Goal: Transaction & Acquisition: Purchase product/service

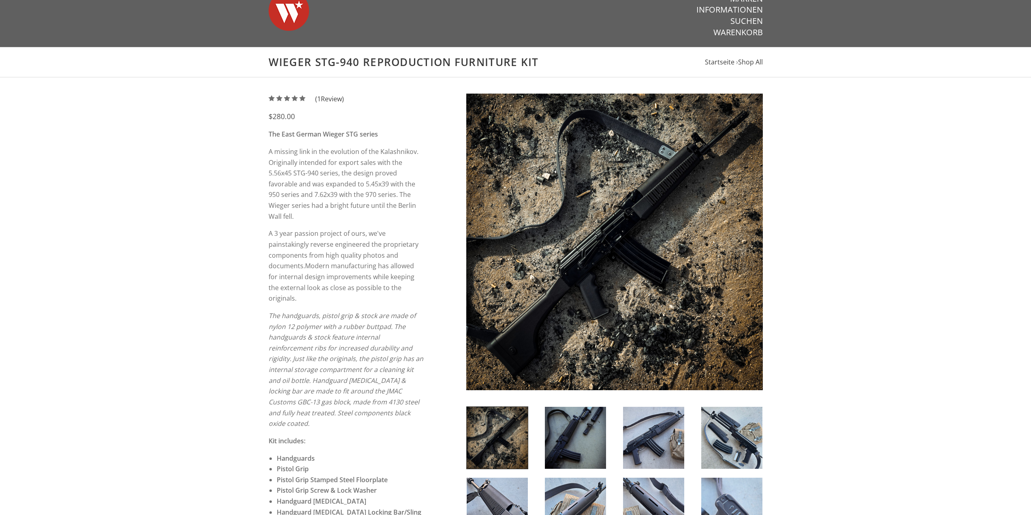
scroll to position [40, 0]
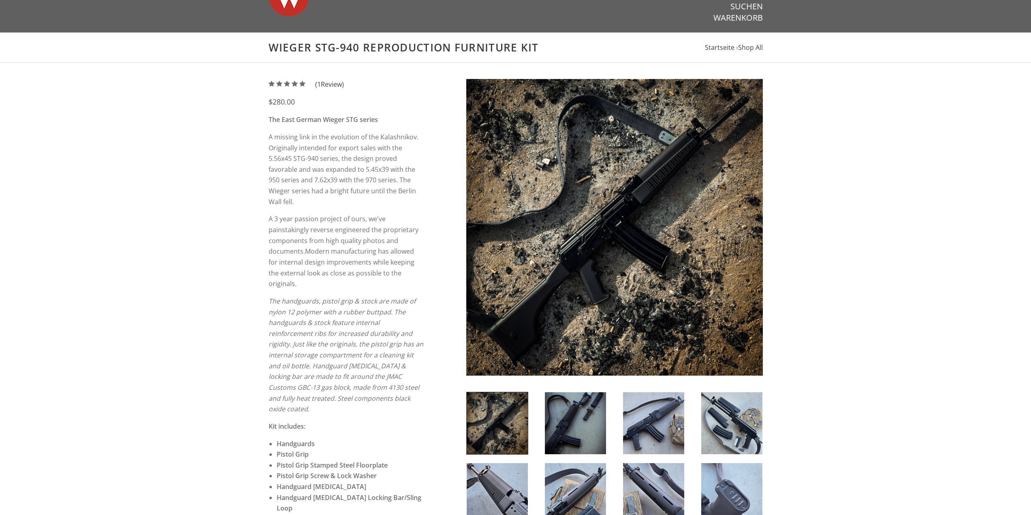
click at [743, 416] on img at bounding box center [731, 423] width 61 height 62
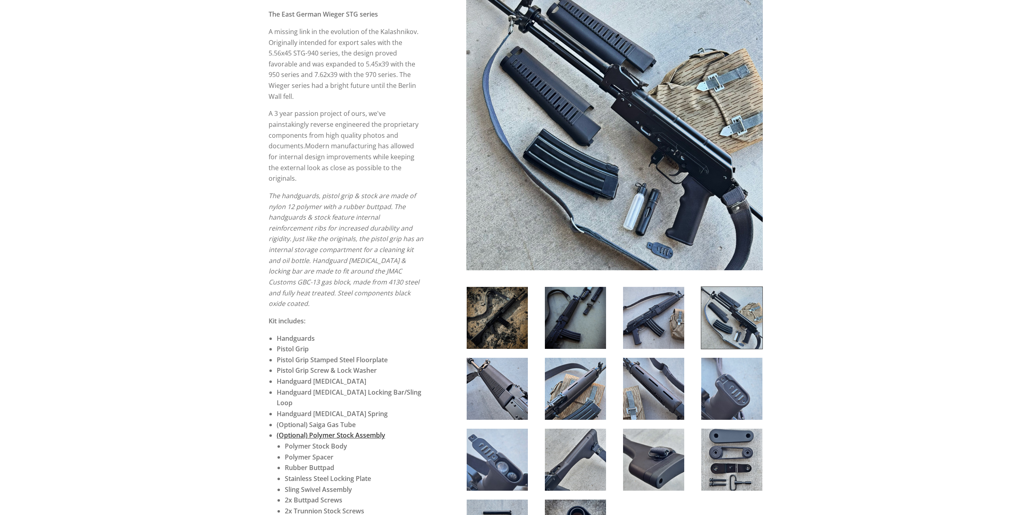
scroll to position [162, 0]
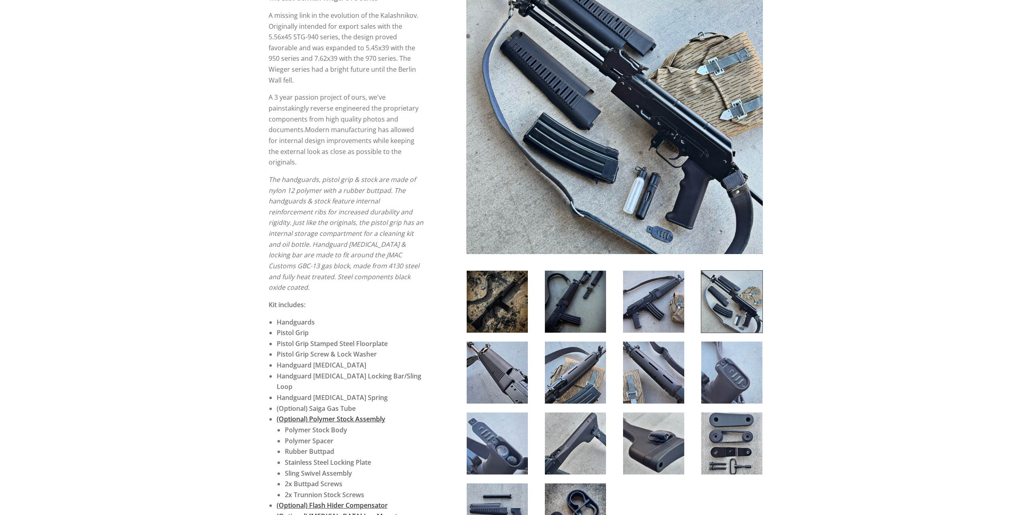
click at [749, 365] on img at bounding box center [731, 372] width 61 height 62
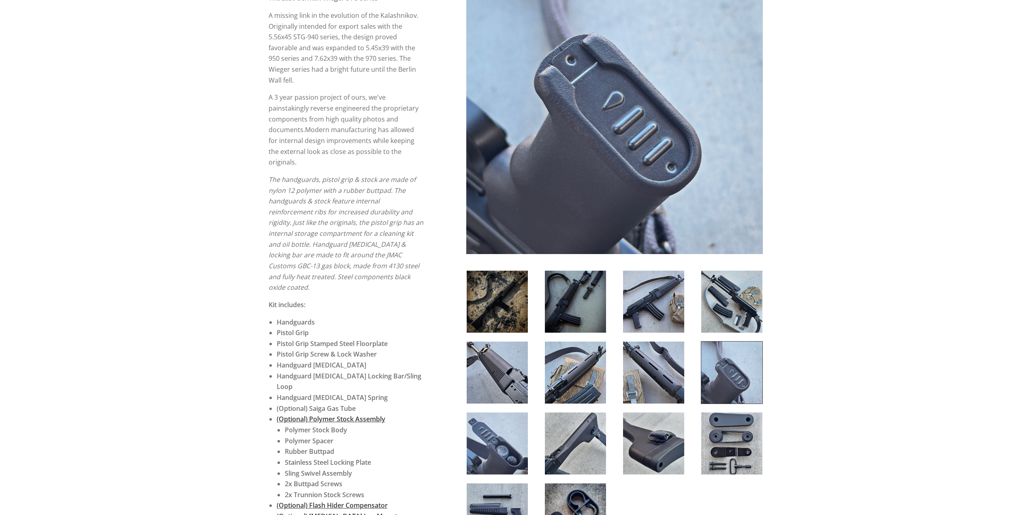
click at [734, 450] on img at bounding box center [731, 443] width 61 height 62
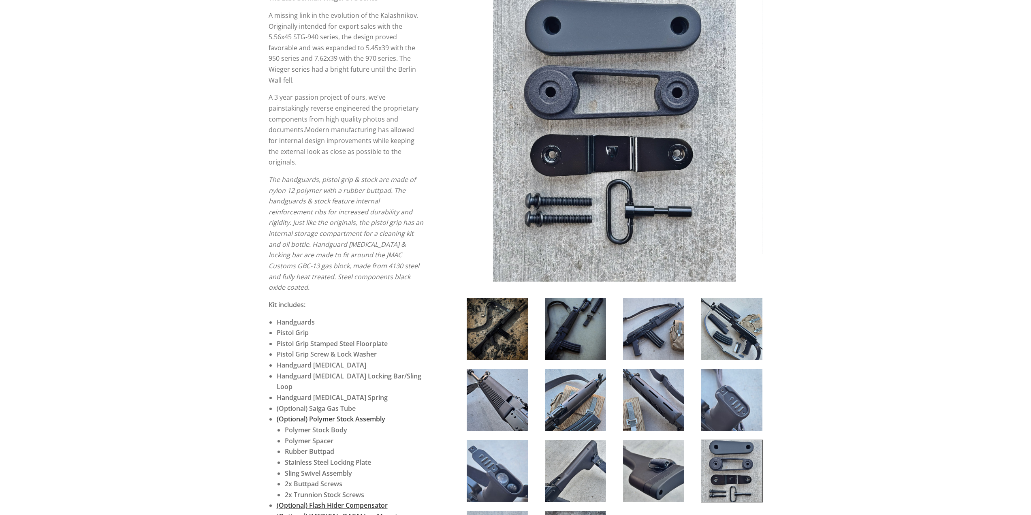
click at [662, 468] on img at bounding box center [653, 471] width 61 height 62
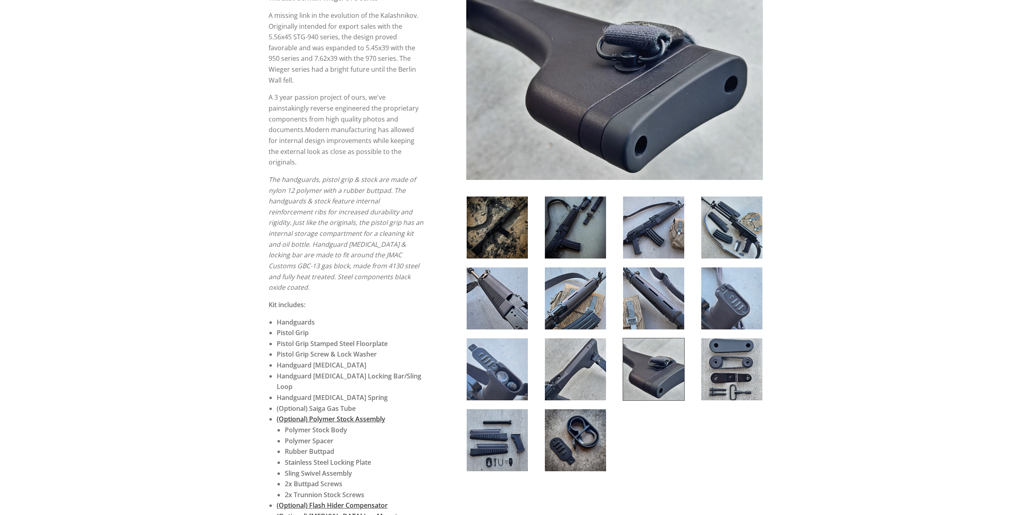
click at [584, 385] on img at bounding box center [575, 369] width 61 height 62
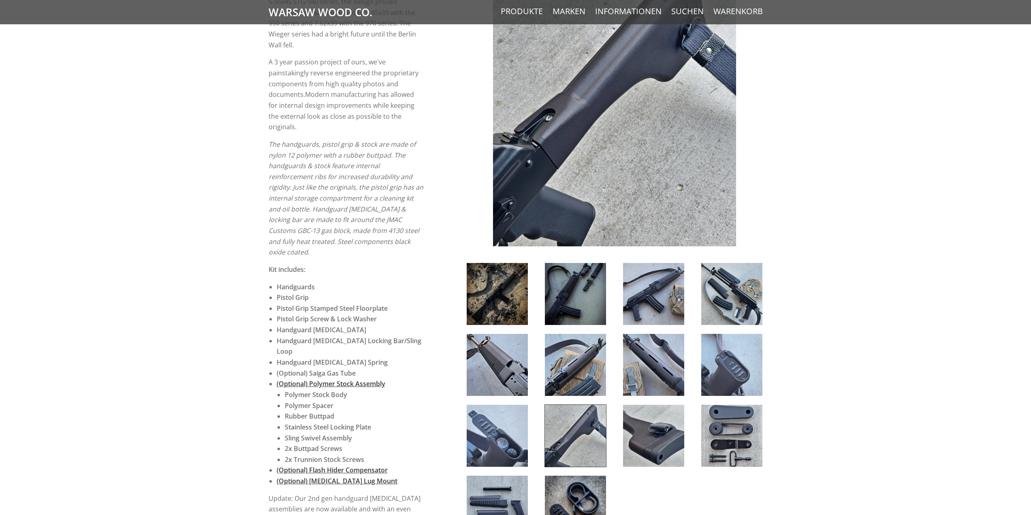
scroll to position [324, 0]
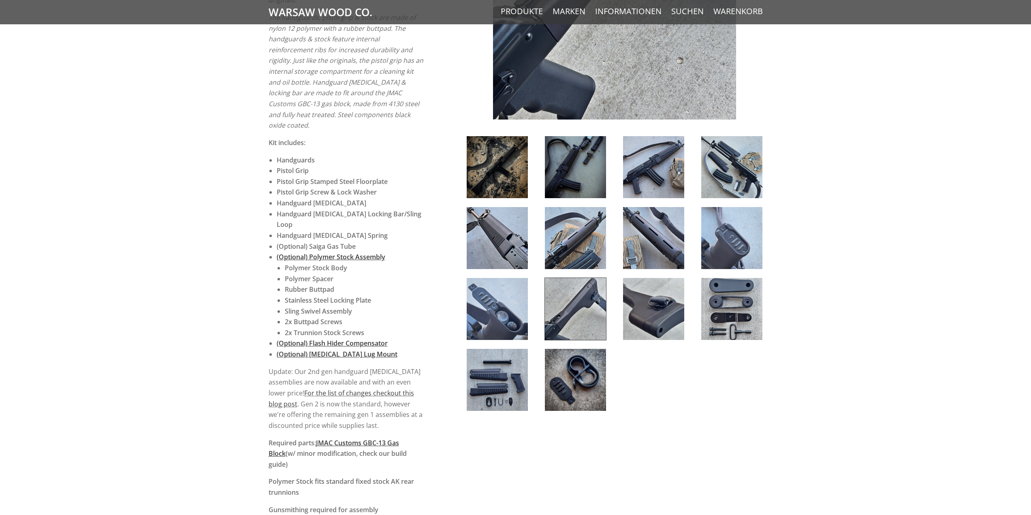
click at [584, 385] on img at bounding box center [575, 380] width 61 height 62
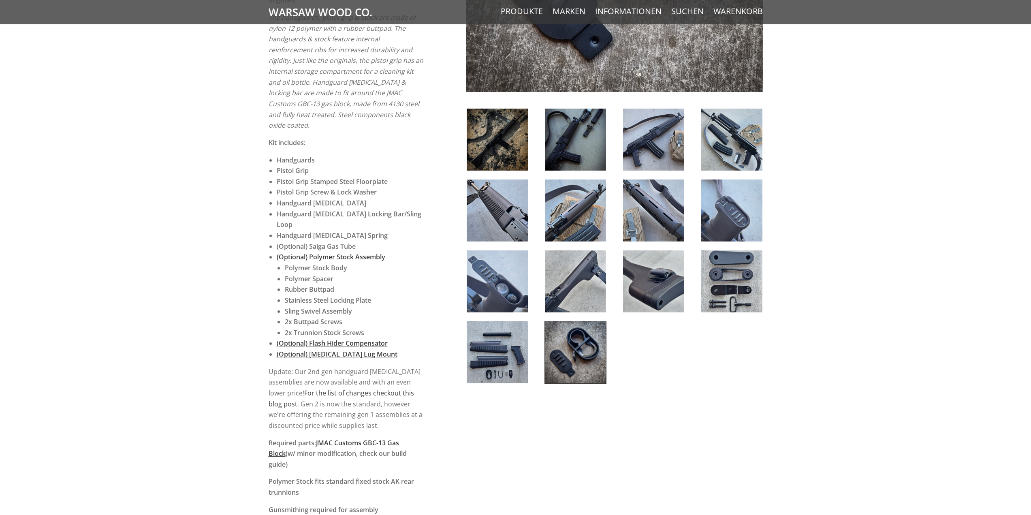
click at [503, 367] on img at bounding box center [496, 352] width 61 height 62
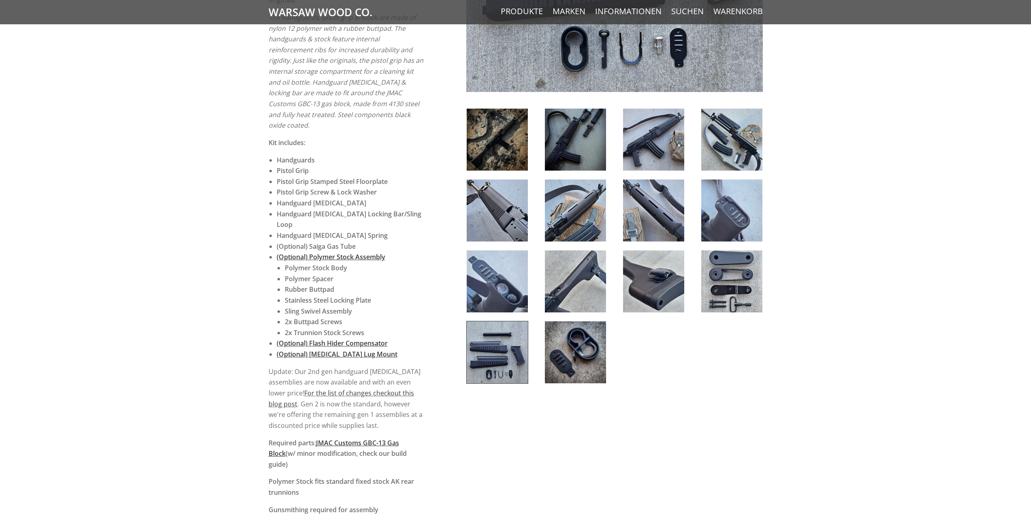
click at [512, 296] on img at bounding box center [496, 281] width 61 height 62
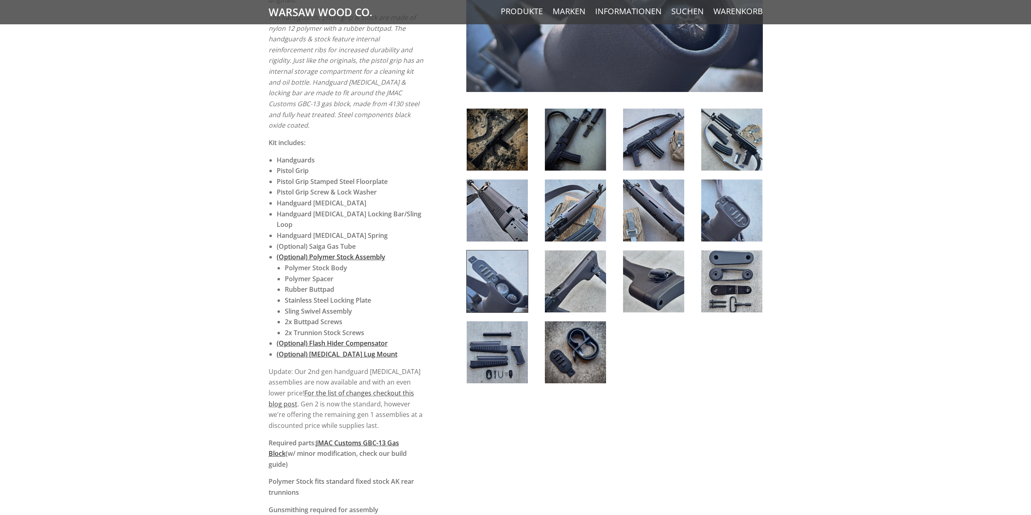
click at [504, 207] on img at bounding box center [496, 210] width 61 height 62
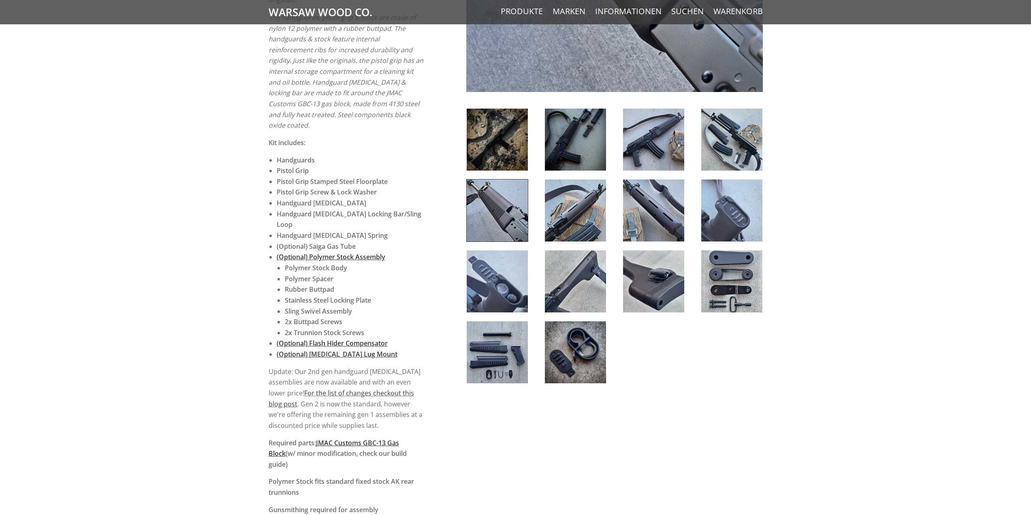
click at [519, 346] on img at bounding box center [496, 352] width 61 height 62
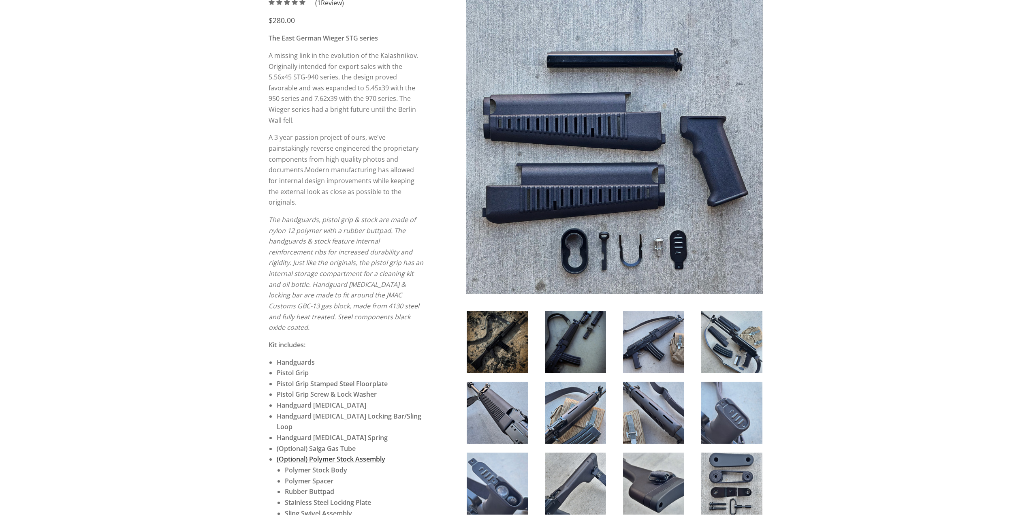
scroll to position [121, 0]
click at [503, 347] on img at bounding box center [496, 342] width 61 height 62
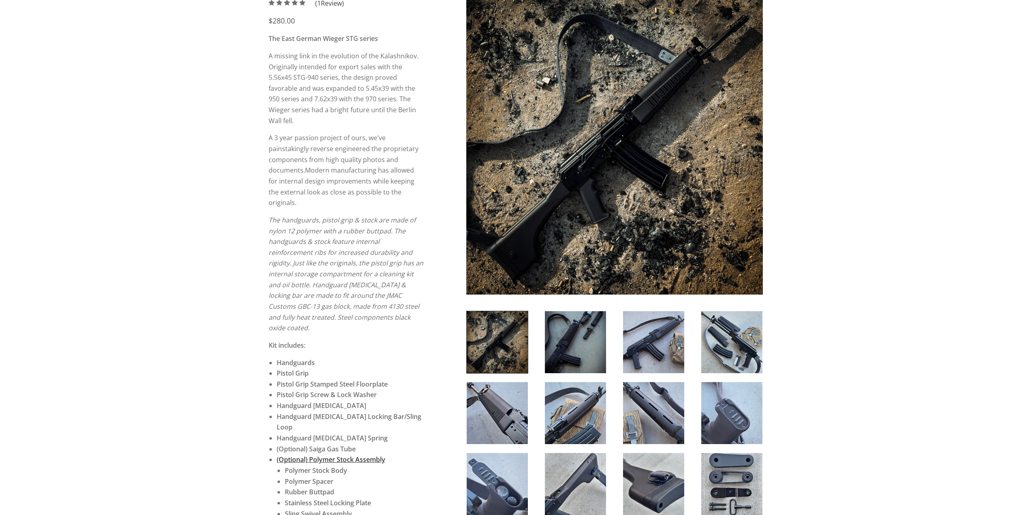
click at [559, 336] on img at bounding box center [575, 342] width 61 height 62
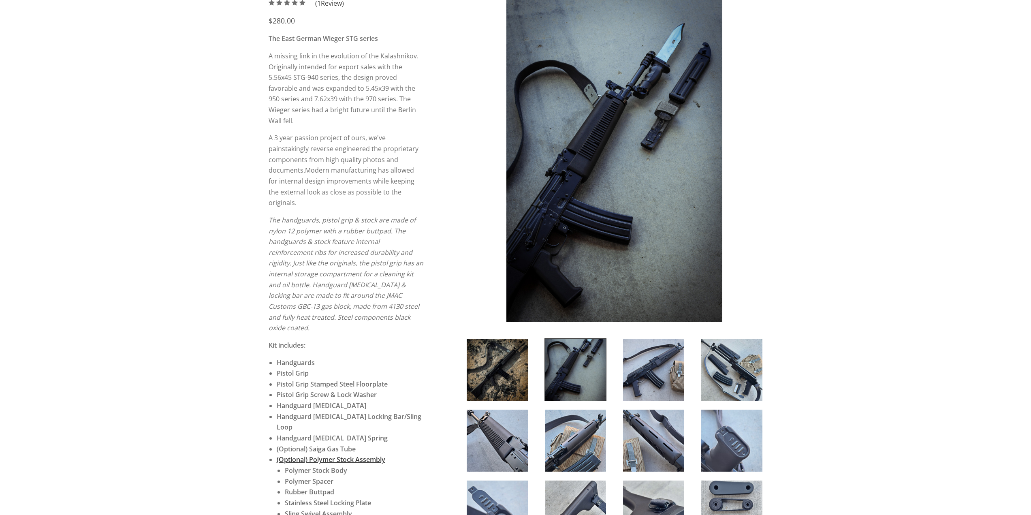
click at [754, 358] on img at bounding box center [731, 370] width 61 height 62
